Goal: Check status: Check status

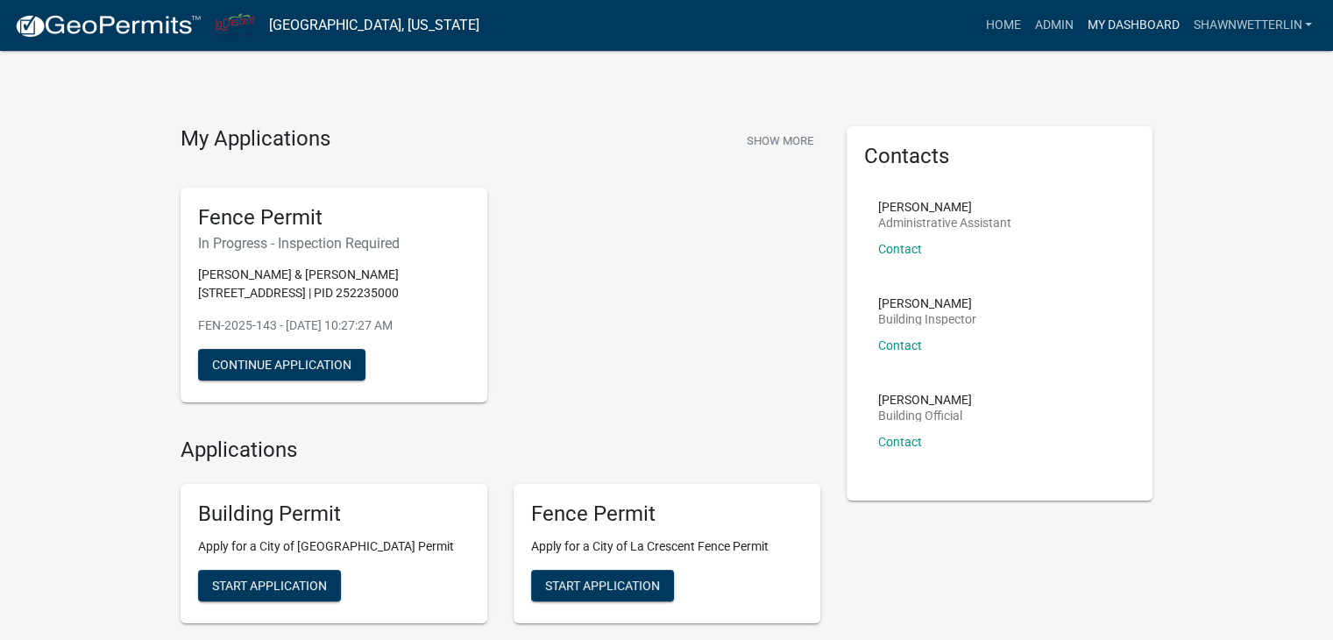
click at [1101, 22] on link "My Dashboard" at bounding box center [1133, 25] width 106 height 33
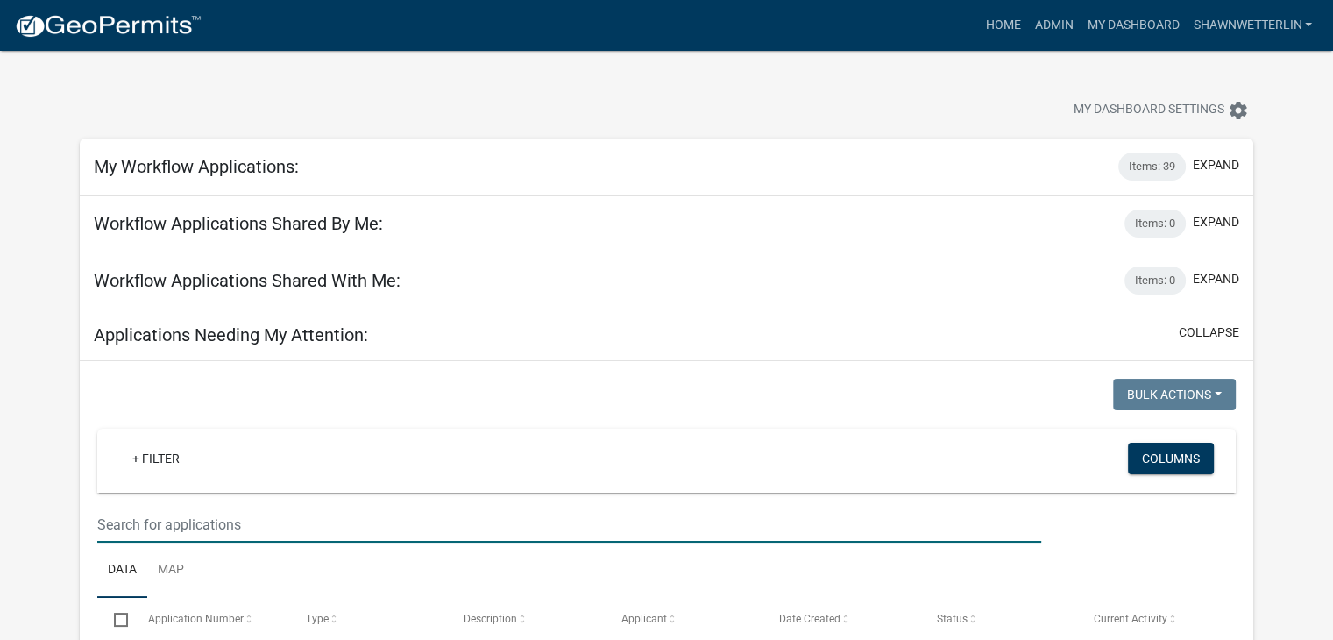
click at [193, 508] on input "text" at bounding box center [569, 525] width 944 height 36
type input "[PERSON_NAME]"
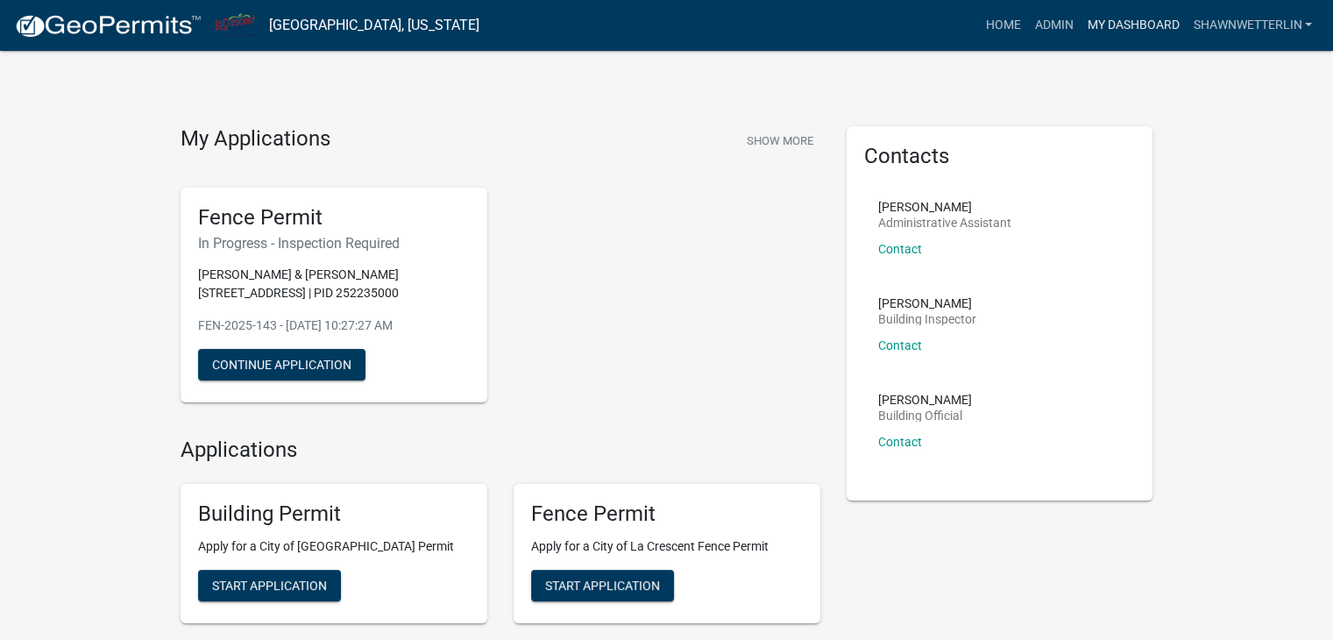
click at [1119, 28] on link "My Dashboard" at bounding box center [1133, 25] width 106 height 33
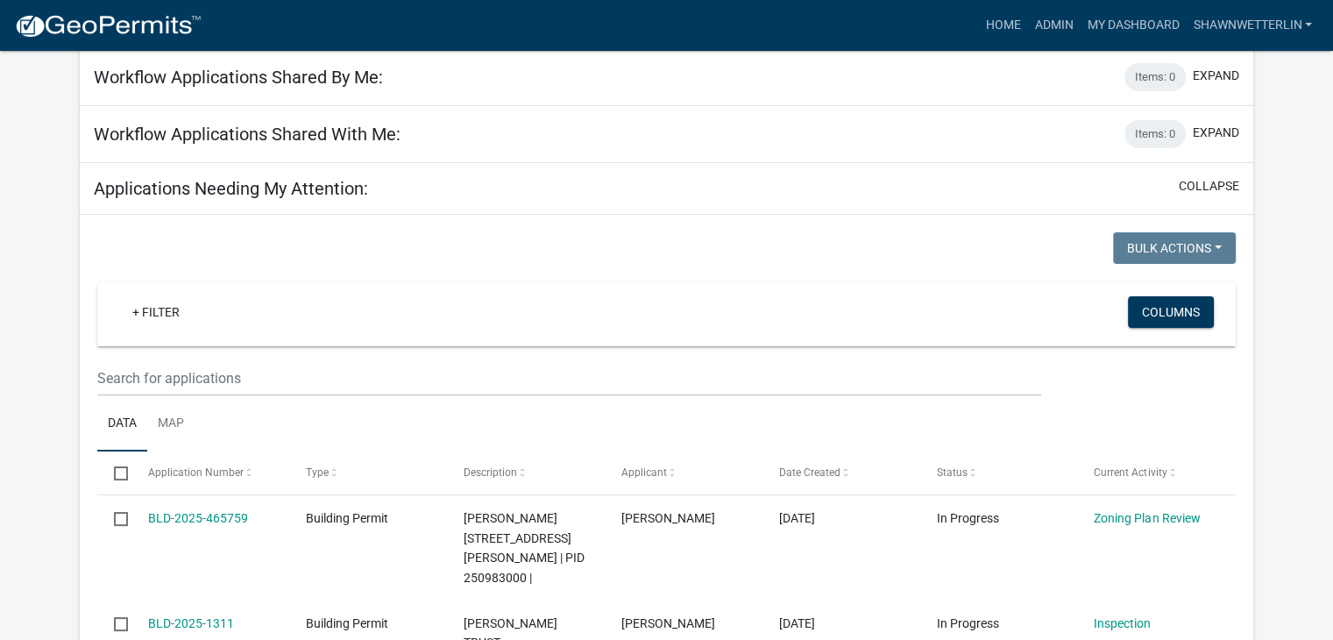
scroll to position [175, 0]
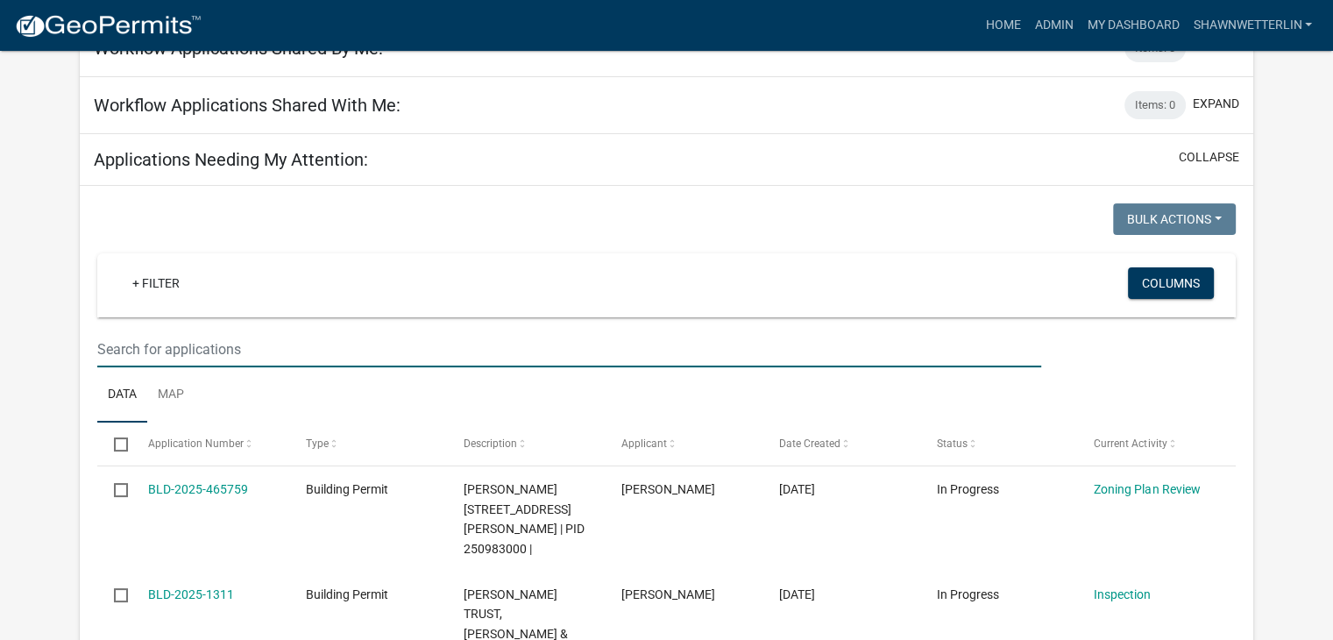
click at [133, 358] on input "text" at bounding box center [569, 349] width 944 height 36
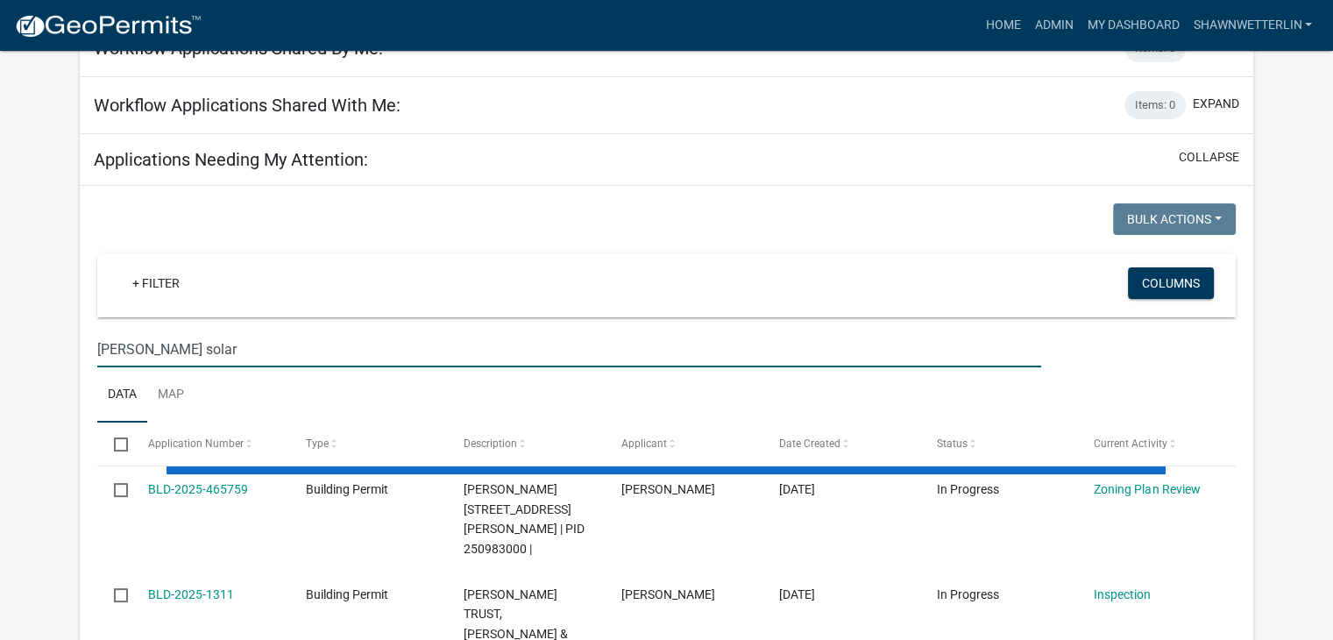
type input "[PERSON_NAME] solar"
